Goal: Book appointment/travel/reservation

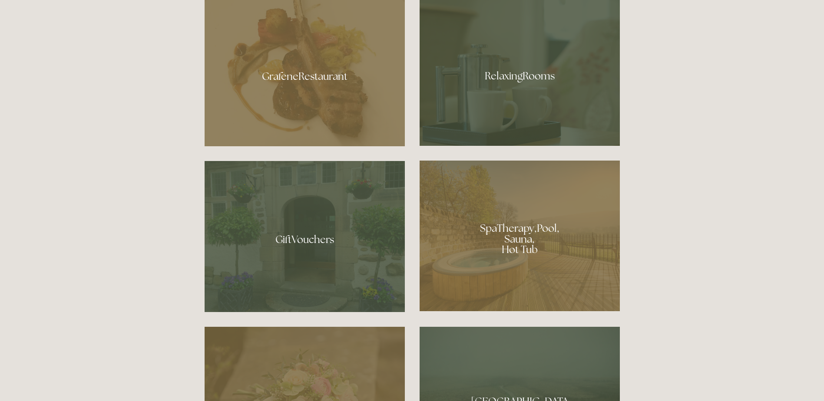
scroll to position [607, 0]
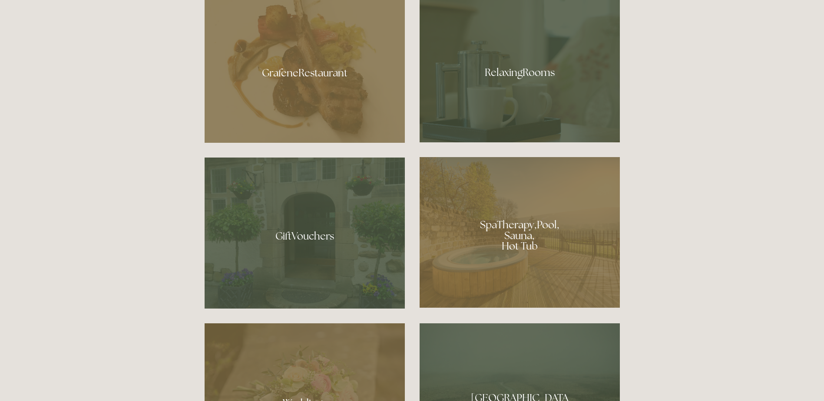
click at [514, 68] on div at bounding box center [520, 70] width 200 height 146
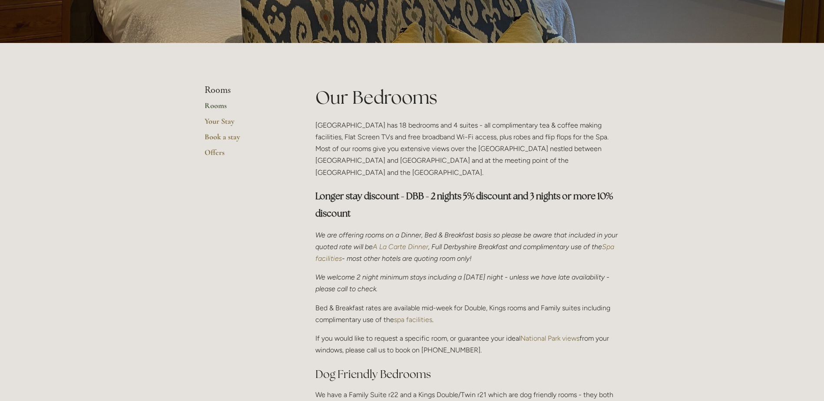
scroll to position [174, 0]
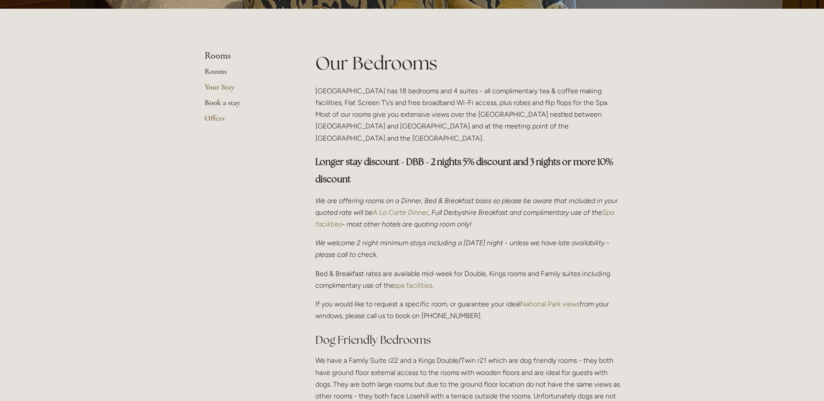
click at [218, 103] on link "Book a stay" at bounding box center [246, 106] width 83 height 16
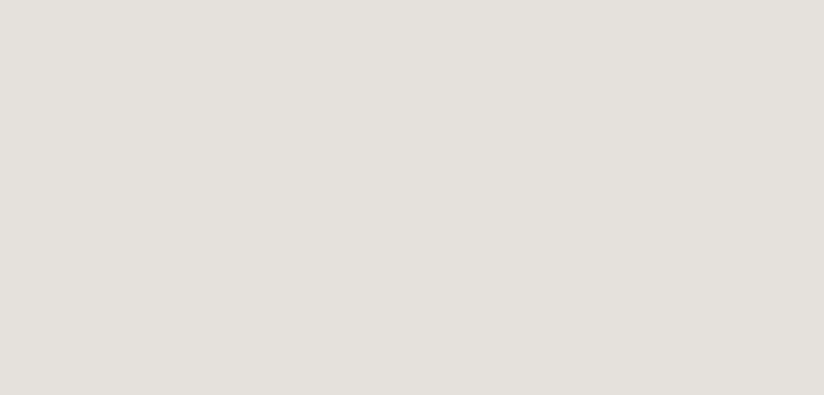
scroll to position [453, 0]
